Goal: Ask a question: Seek information or help from site administrators or community

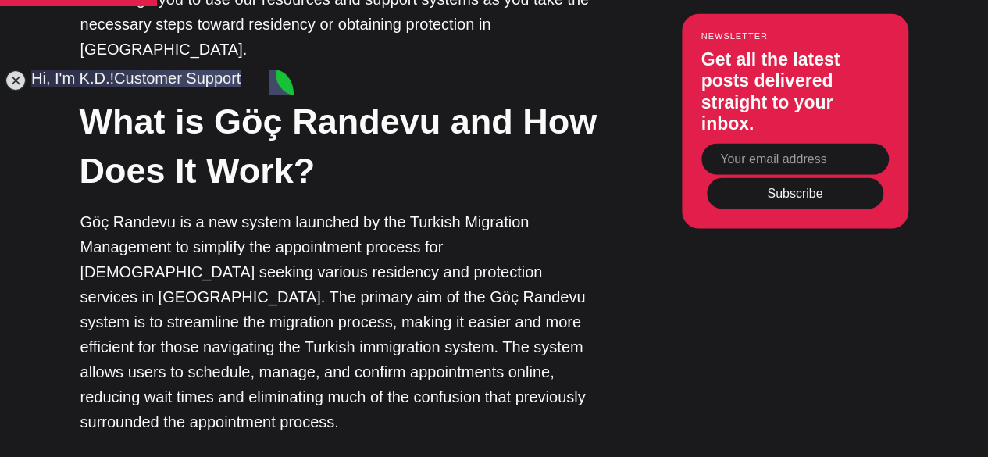
type textarea "Hi!"
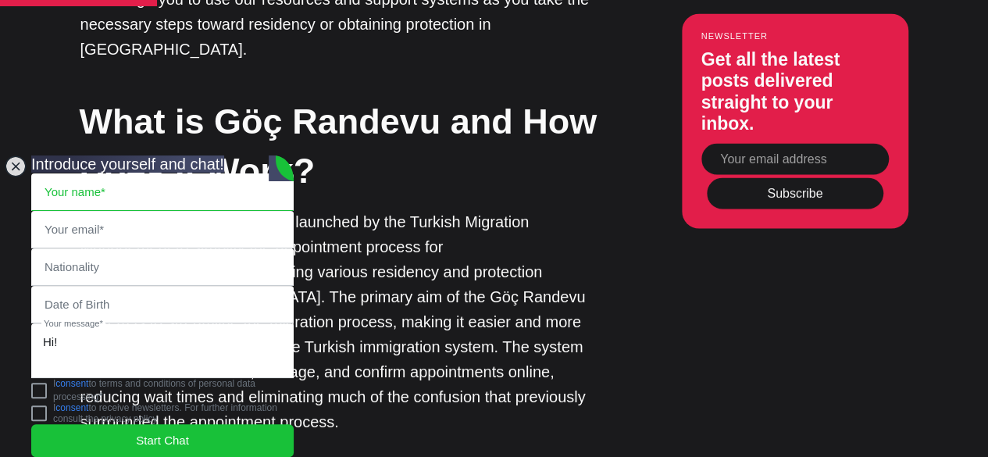
click at [117, 174] on input "text" at bounding box center [162, 192] width 261 height 36
type input "riabi"
click at [115, 212] on input "email" at bounding box center [162, 230] width 261 height 36
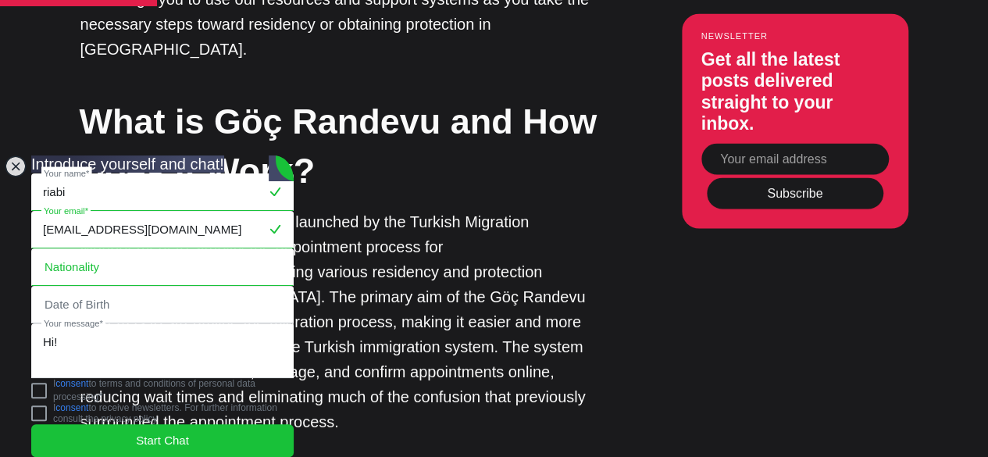
type input "[EMAIL_ADDRESS][DOMAIN_NAME]"
click at [105, 249] on input "text" at bounding box center [162, 267] width 261 height 36
type input "[GEOGRAPHIC_DATA]"
click at [98, 286] on jdiv "Date of Birth" at bounding box center [162, 304] width 262 height 37
click at [101, 287] on input "tel" at bounding box center [162, 305] width 261 height 36
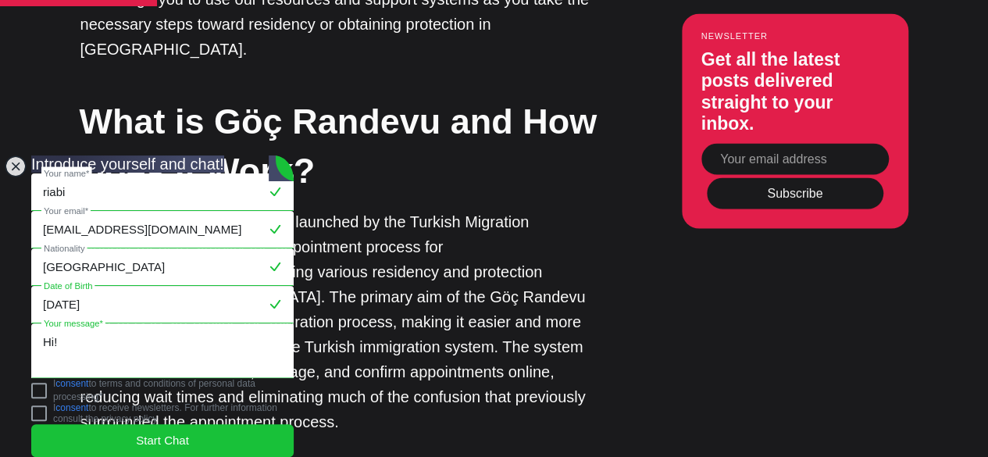
type input "[DATE]"
click at [112, 347] on textarea "Hi!" at bounding box center [162, 350] width 261 height 53
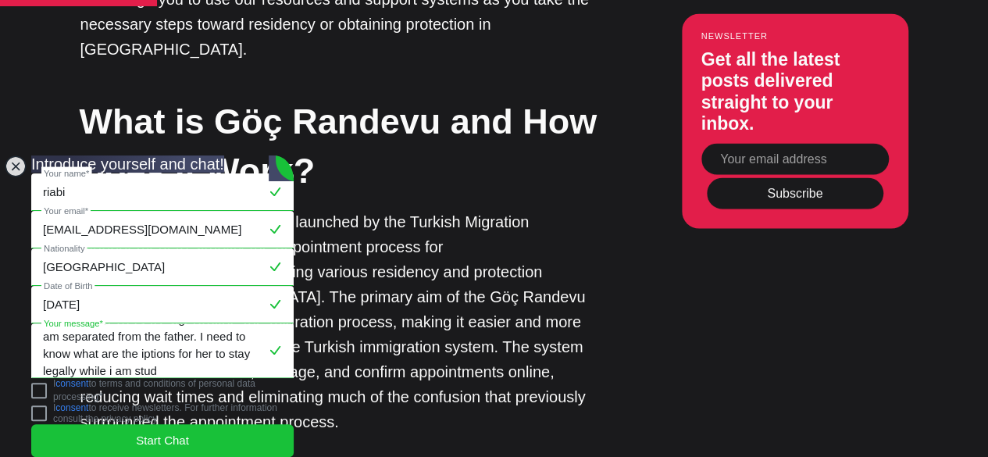
scroll to position [91, 0]
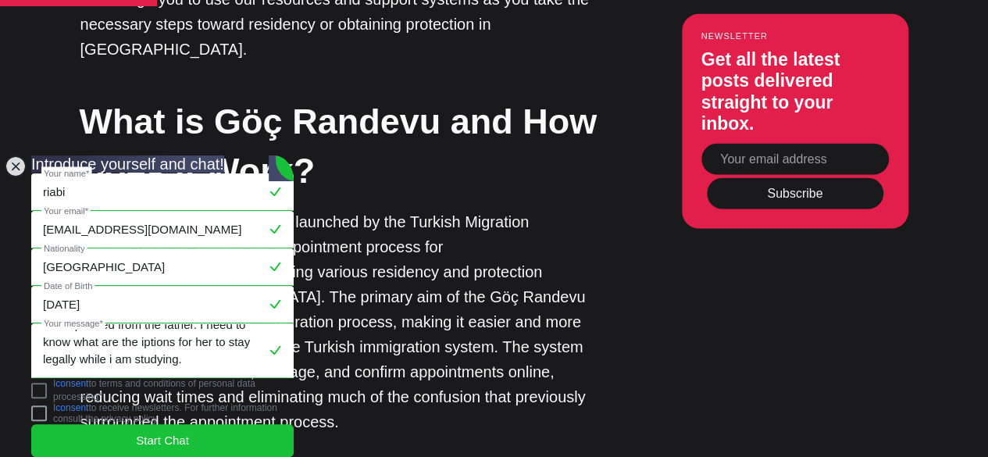
click at [47, 389] on jdiv at bounding box center [39, 391] width 16 height 16
click at [147, 361] on jdiv "Hi! I have a question regarding residency. I am applying for a student visa to …" at bounding box center [162, 350] width 262 height 55
click at [147, 354] on textarea "Hi! I have a question regarding residency. I am applying for a student visa to …" at bounding box center [162, 350] width 261 height 53
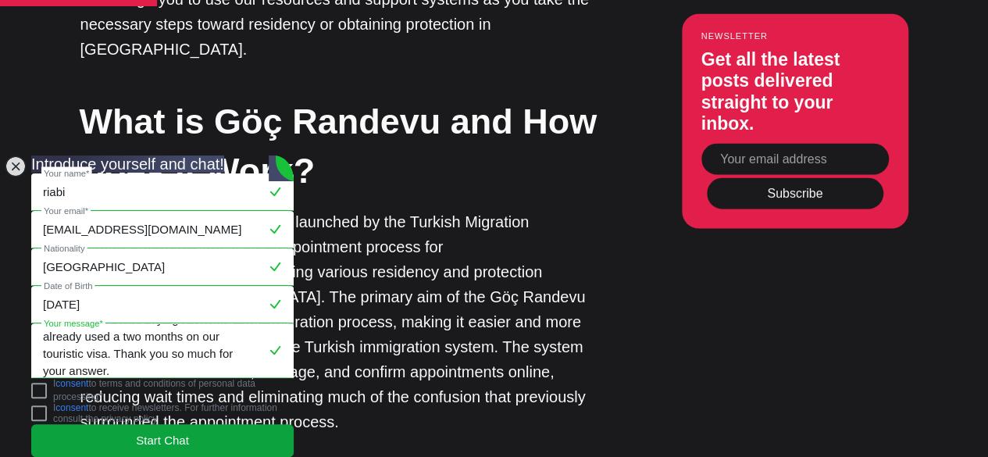
scroll to position [143, 0]
type textarea "Hi! I have a question regarding residency. I am applying for a student visa to …"
click at [162, 432] on span "Start Chat" at bounding box center [162, 440] width 53 height 17
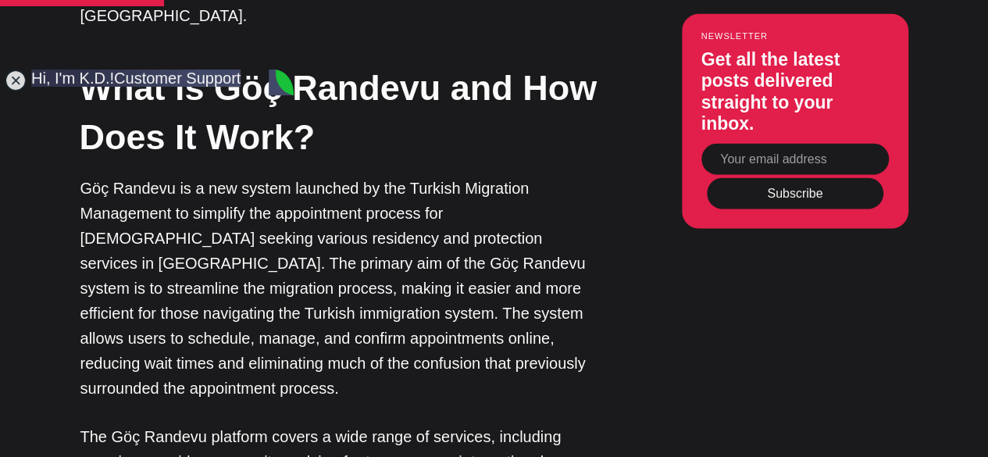
scroll to position [1542, 0]
type textarea "ok the father did not recognize my child she has my name"
type textarea "what about that situation?"
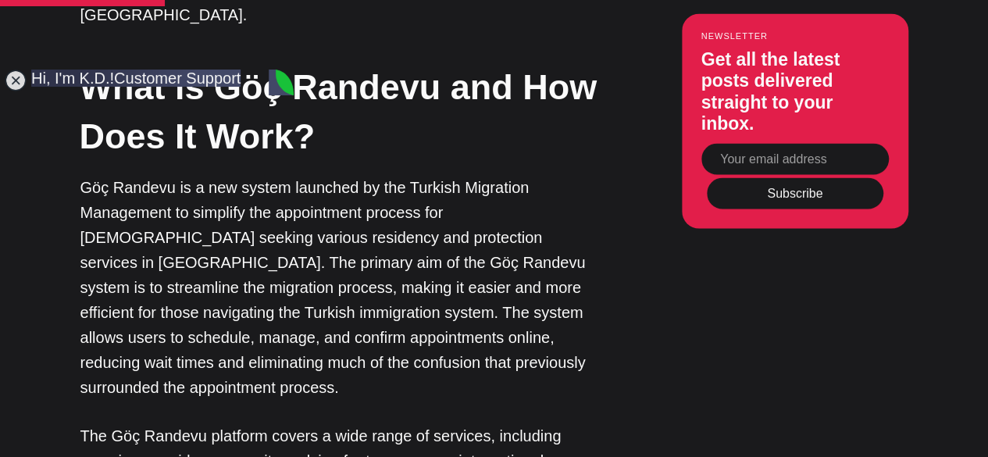
type textarea "so she can apply for residency even if i only have astudent visa?"
type textarea "o"
type textarea "I don't quite understand the school is proposing only to aplly for a student vi…"
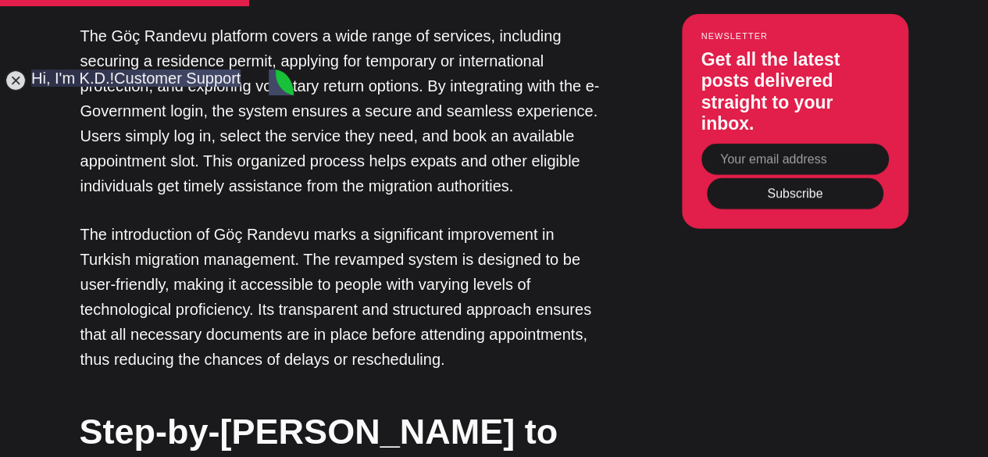
scroll to position [2607, 0]
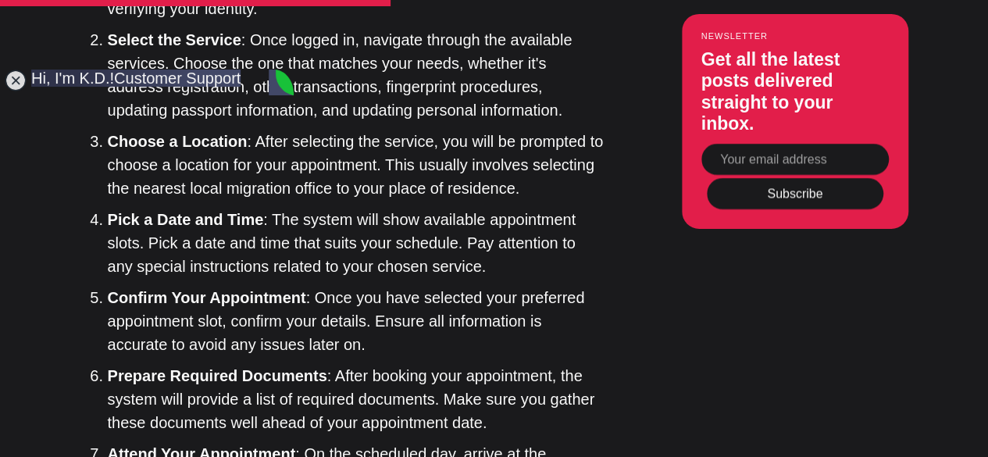
type textarea "can i apply for residency at the same time?"
type textarea "so what do you suggest i do?"
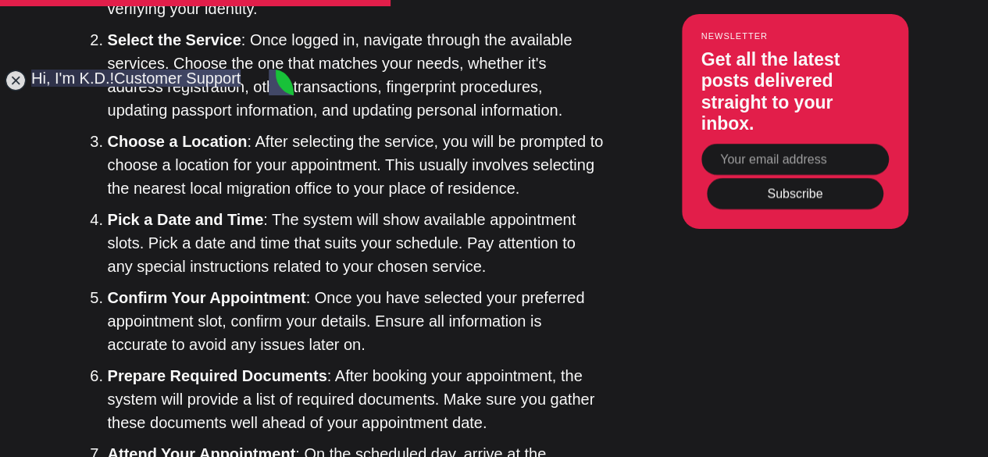
type textarea "A"
type textarea "ok so whats the best way to go"
type textarea "because for now i can only apply for my student visa"
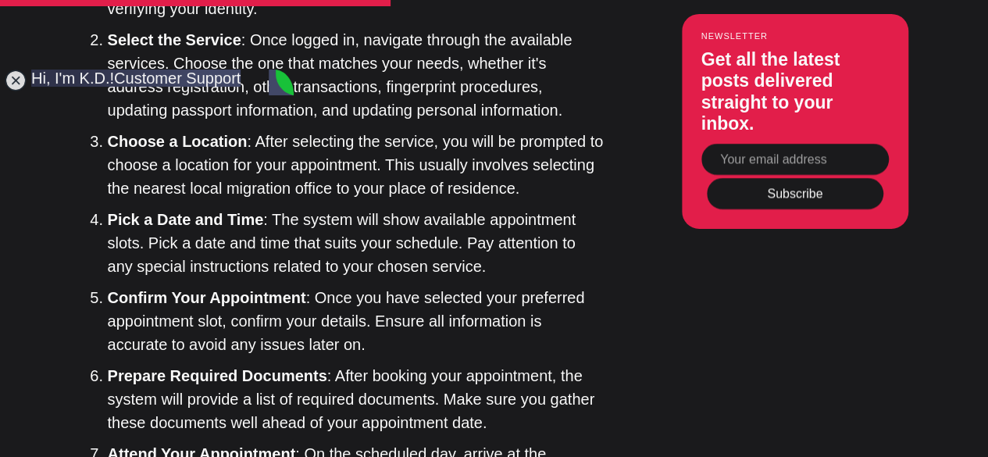
type textarea "ok but the school is telling me i cannot apply for residency before my student …"
type textarea "so can i apply at the same time"
type textarea "yes"
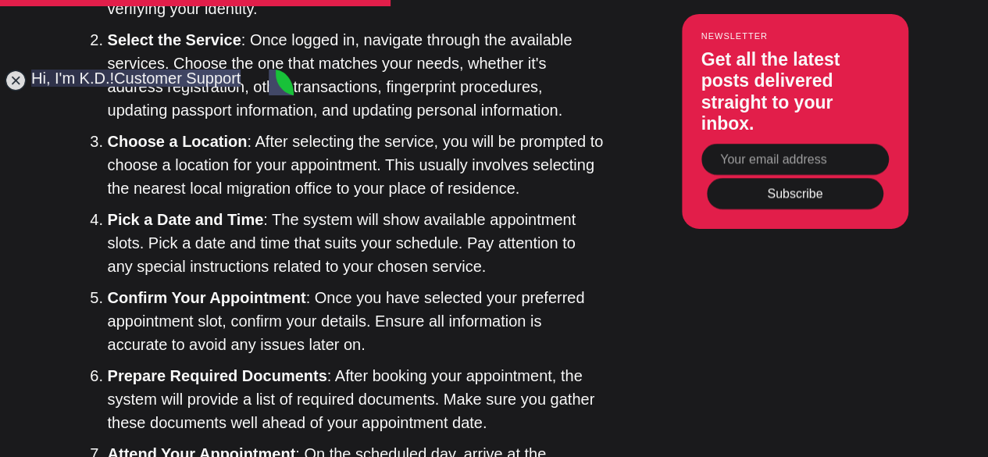
scroll to position [2184, 0]
type textarea "we have used almost two month"
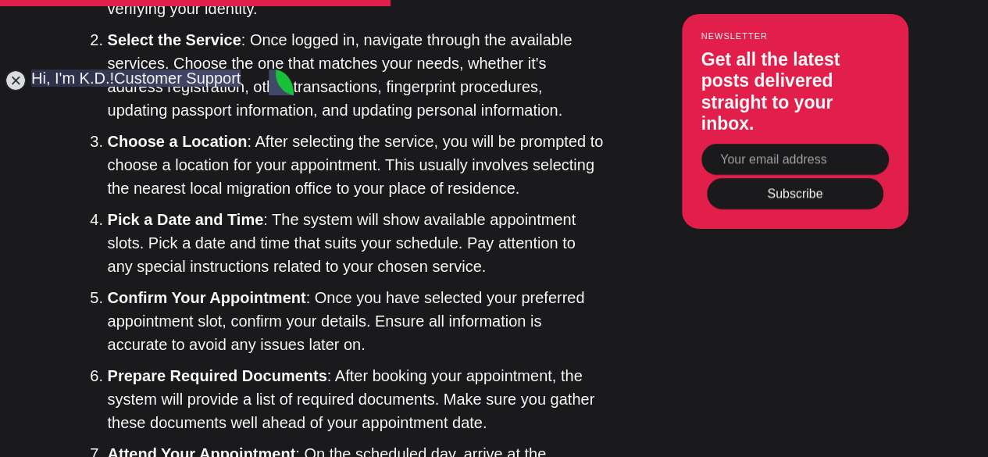
type textarea "The school told me to go back to [GEOGRAPHIC_DATA] apply for a student visa the…"
type textarea "I will have a student visa but not her"
type textarea "so what should i do to regularize her situation for us to stay"
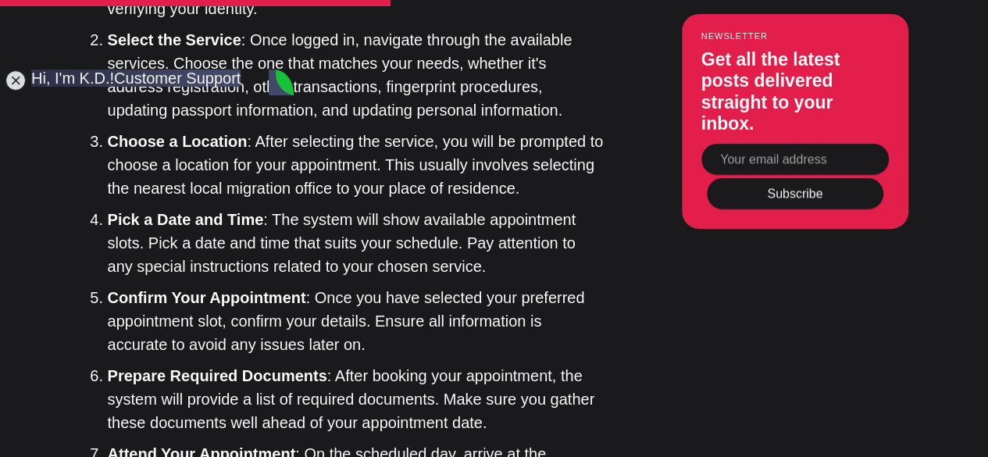
scroll to position [2557, 0]
type textarea "turkish language program"
type textarea "ok do you know some universities that offers that?"
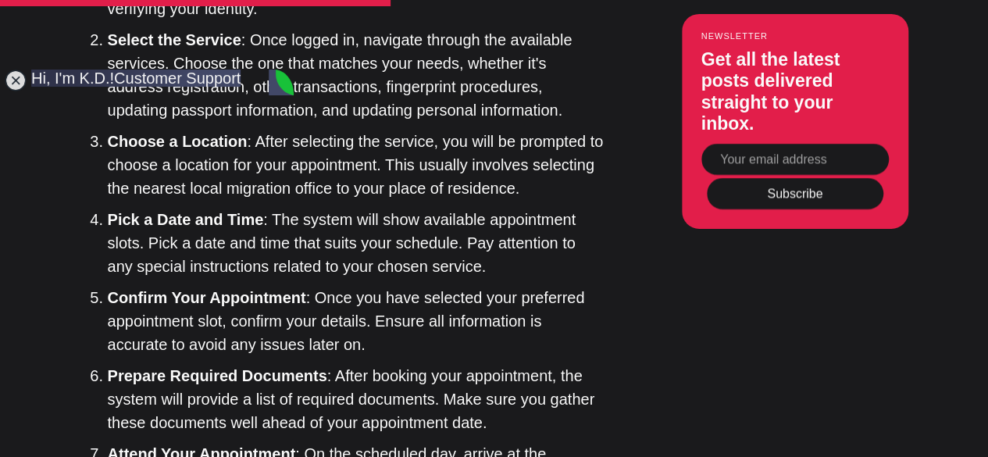
type textarea "So other question when do i get more days on my touristic visa every six month …"
type textarea "If i need tot delay my classesmy touritic visa ends on [DATE] when will be the …"
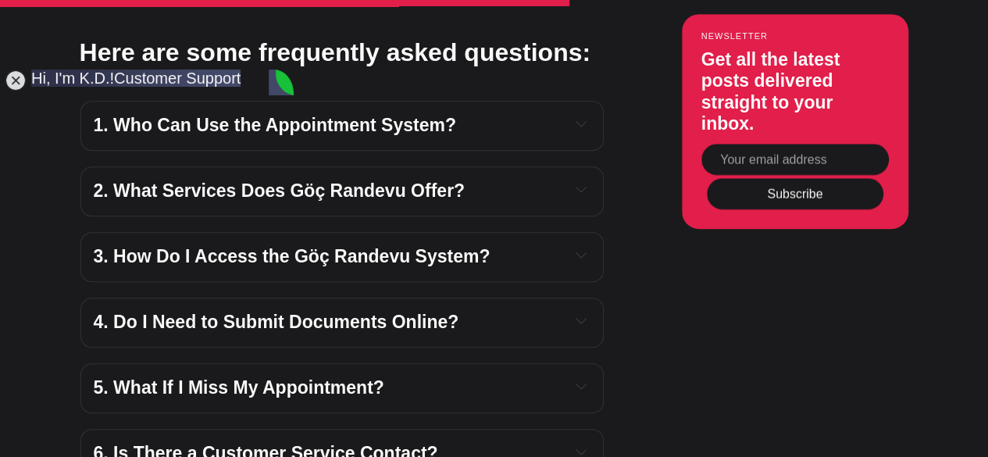
scroll to position [3455, 0]
